Goal: Information Seeking & Learning: Find contact information

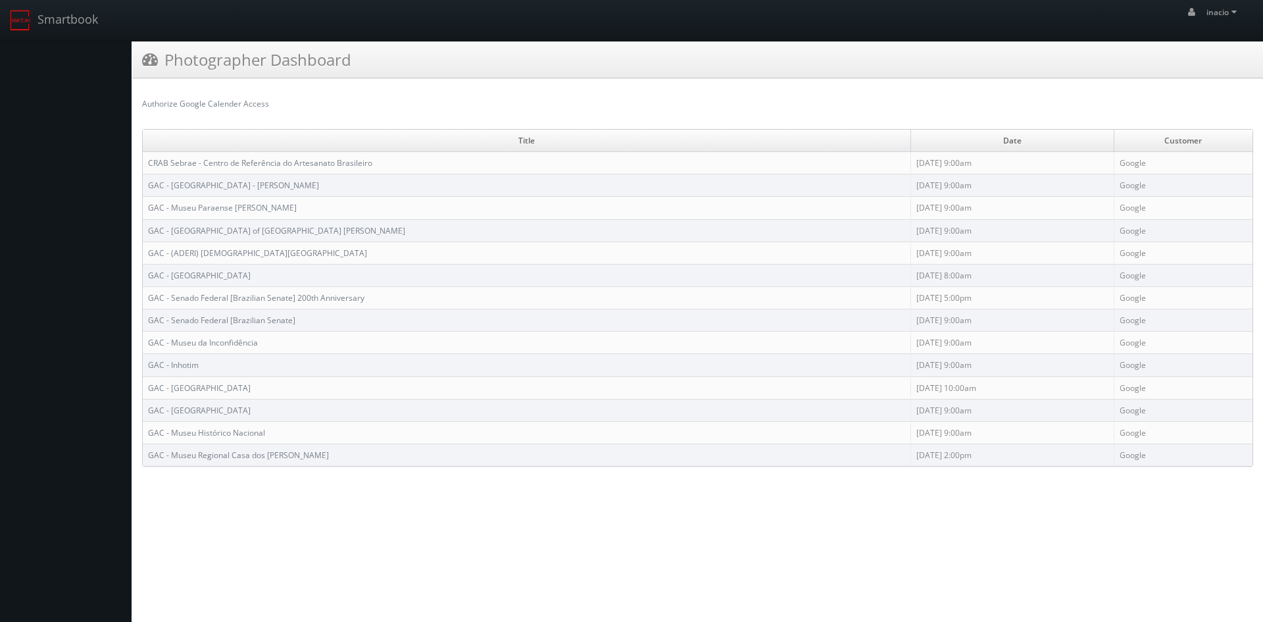
click at [549, 97] on div "Authorize Google Calender Access" at bounding box center [697, 103] width 1131 height 31
click at [350, 160] on link "CRAB Sebrae - Centro de Referência do Artesanato Brasileiro" at bounding box center [260, 162] width 224 height 11
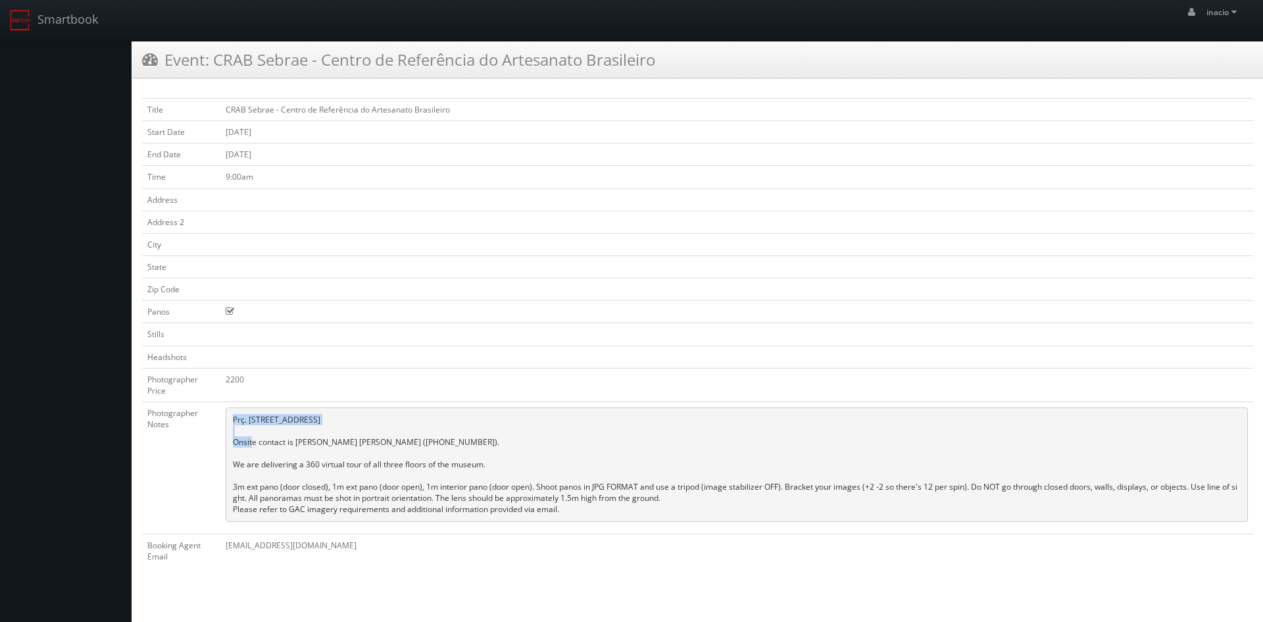
drag, startPoint x: 233, startPoint y: 418, endPoint x: 341, endPoint y: 420, distance: 108.6
click at [341, 420] on pre "Prç. Tiradentes, 69 - Centro Rio de Janeiro, Brazil, 20060 Onsite contact is Na…" at bounding box center [737, 464] width 1023 height 114
copy pre "Prç. Tiradentes, 69 - Centro"
